Goal: Task Accomplishment & Management: Manage account settings

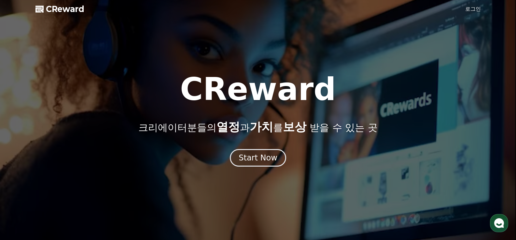
click at [265, 162] on div "Start Now" at bounding box center [258, 158] width 39 height 10
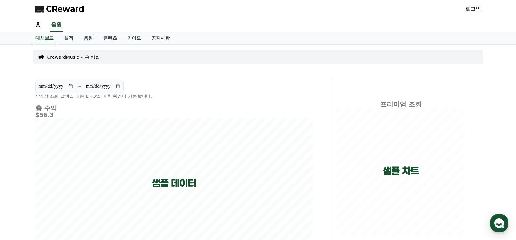
click at [472, 10] on link "로그인" at bounding box center [473, 9] width 16 height 8
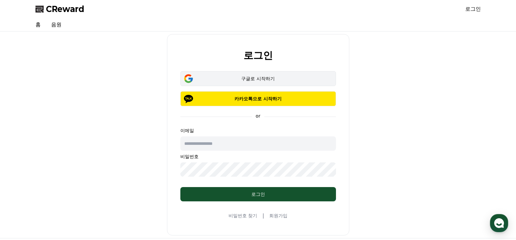
click at [267, 80] on div "구글로 시작하기" at bounding box center [258, 78] width 137 height 7
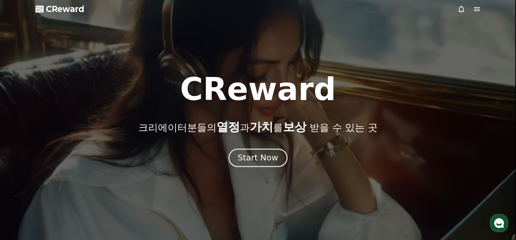
click at [259, 161] on div "Start Now" at bounding box center [258, 158] width 40 height 11
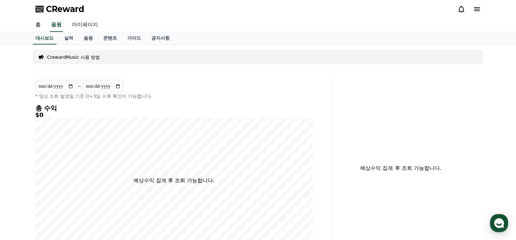
click at [89, 21] on link "마이페이지" at bounding box center [85, 25] width 36 height 14
select select "**********"
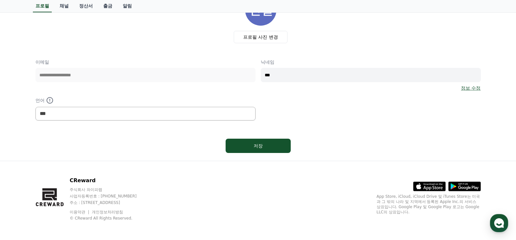
scroll to position [57, 0]
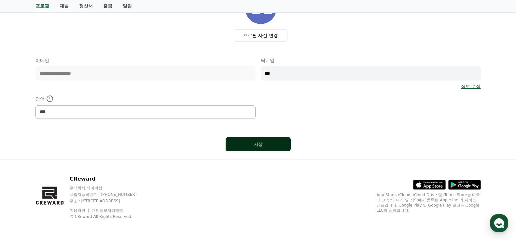
click at [272, 148] on button "저장" at bounding box center [257, 144] width 65 height 14
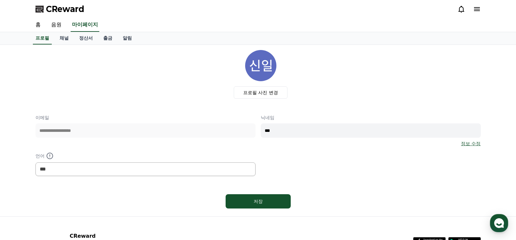
select select "**********"
click at [65, 37] on link "채널" at bounding box center [64, 38] width 20 height 12
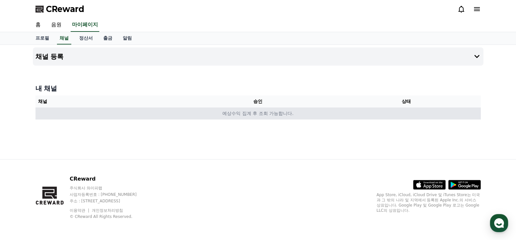
click at [213, 114] on td "예상수익 집계 후 조회 가능합니다." at bounding box center [257, 114] width 445 height 12
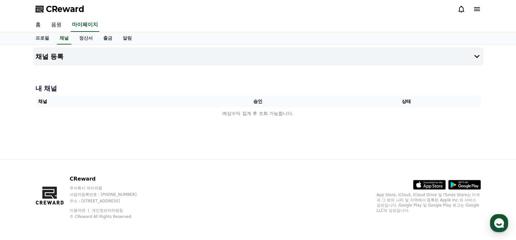
click at [81, 99] on th "채널" at bounding box center [109, 102] width 148 height 12
click at [90, 59] on button "채널 등록" at bounding box center [258, 57] width 450 height 18
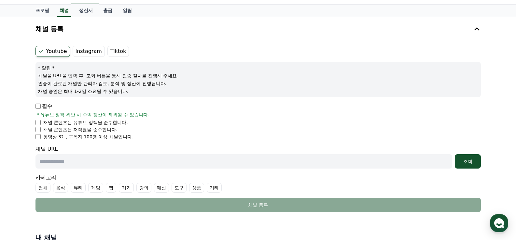
scroll to position [65, 0]
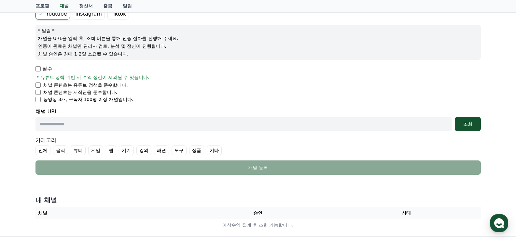
click at [71, 123] on input "text" at bounding box center [243, 124] width 416 height 14
click at [90, 124] on input "text" at bounding box center [243, 124] width 416 height 14
paste input "**********"
type input "**********"
click at [471, 121] on button "조회" at bounding box center [468, 124] width 26 height 14
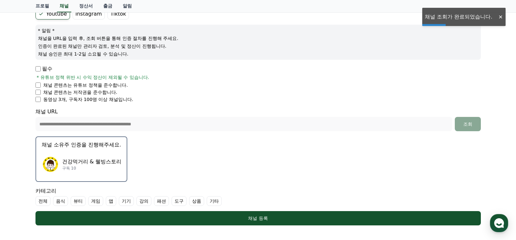
click at [48, 168] on img "button" at bounding box center [50, 165] width 18 height 18
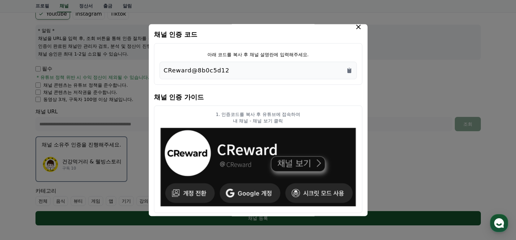
scroll to position [0, 0]
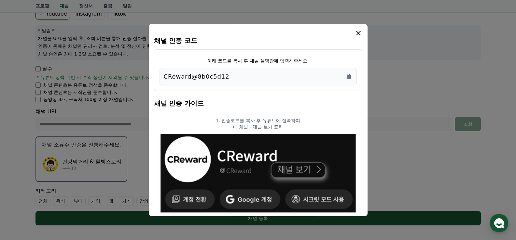
click at [204, 76] on p "CReward@8b0c5d12" at bounding box center [197, 76] width 66 height 9
click at [261, 75] on div "CReward@8b0c5d12" at bounding box center [258, 76] width 189 height 9
click at [348, 76] on icon "Copy to clipboard" at bounding box center [349, 77] width 4 height 5
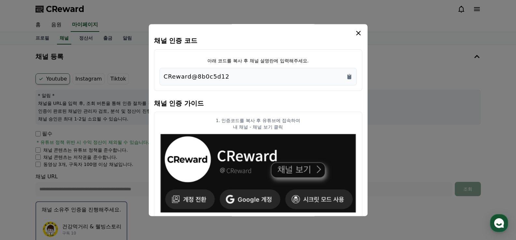
click at [357, 33] on icon "modal" at bounding box center [358, 33] width 8 height 8
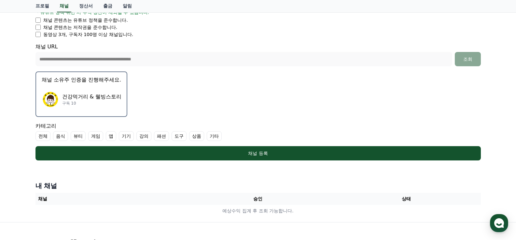
scroll to position [193, 0]
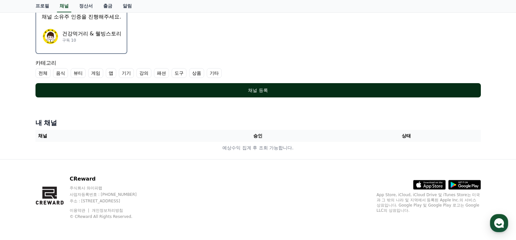
click at [282, 92] on div "채널 등록" at bounding box center [257, 90] width 419 height 7
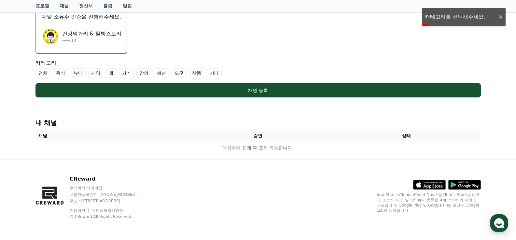
click at [501, 16] on div at bounding box center [500, 17] width 10 height 6
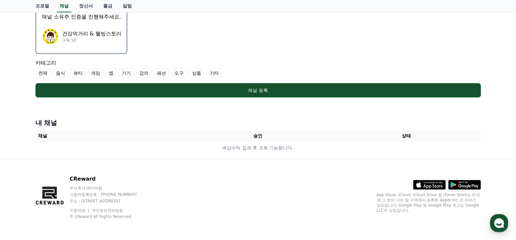
click at [217, 73] on label "기타" at bounding box center [214, 73] width 15 height 10
click at [213, 72] on icon at bounding box center [212, 73] width 5 height 5
click at [213, 72] on label "기타" at bounding box center [214, 73] width 15 height 10
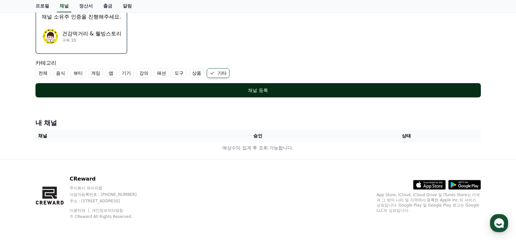
click at [221, 89] on div "채널 등록" at bounding box center [257, 90] width 419 height 7
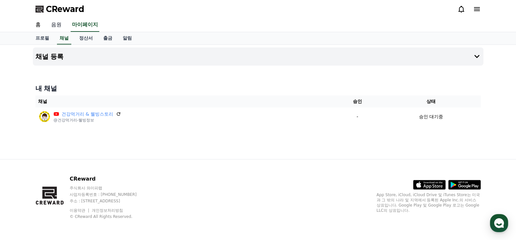
click at [50, 22] on link "음원" at bounding box center [56, 25] width 21 height 14
